Goal: Information Seeking & Learning: Learn about a topic

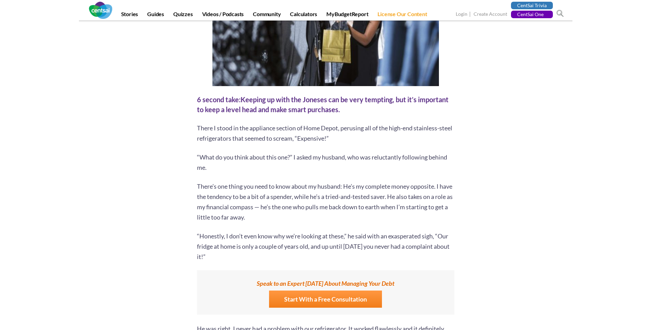
scroll to position [206, 0]
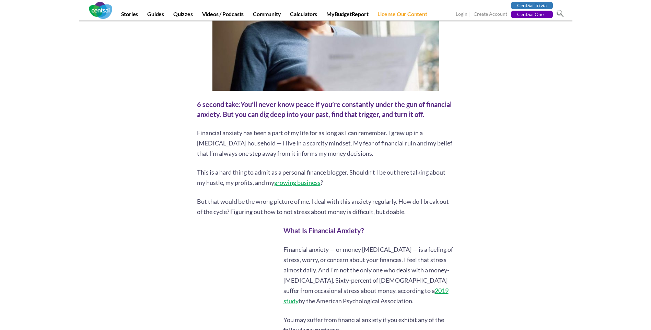
scroll to position [206, 0]
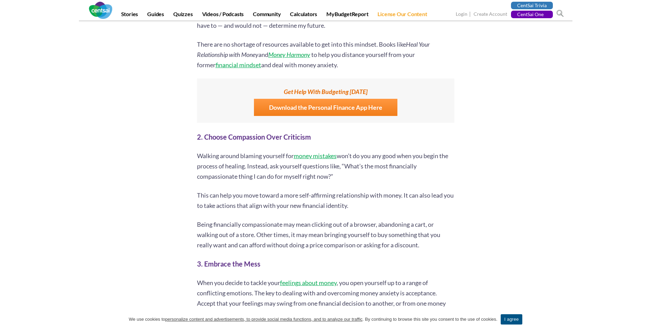
scroll to position [961, 0]
